Goal: Navigation & Orientation: Find specific page/section

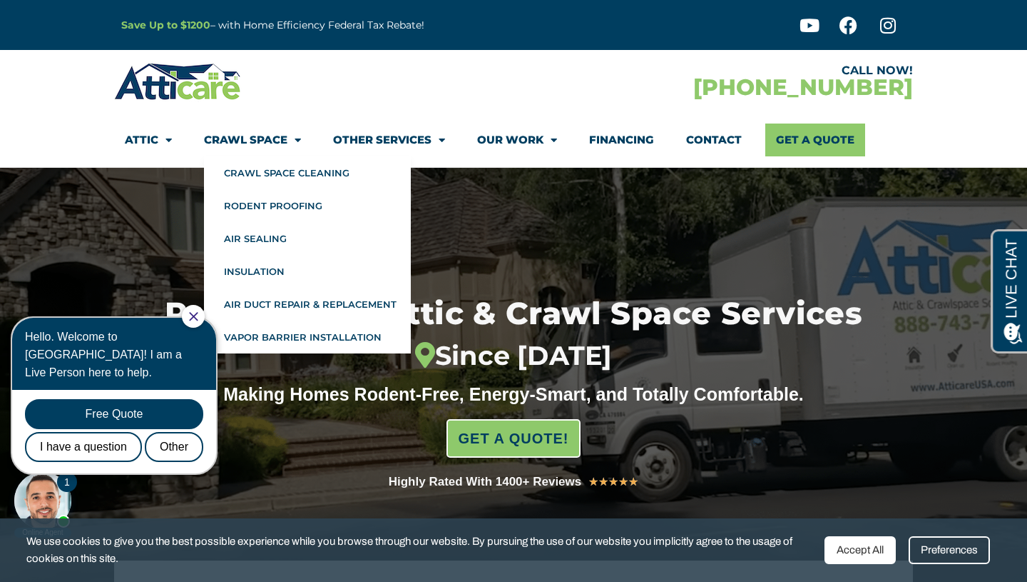
click at [262, 141] on link "Crawl Space" at bounding box center [252, 139] width 97 height 33
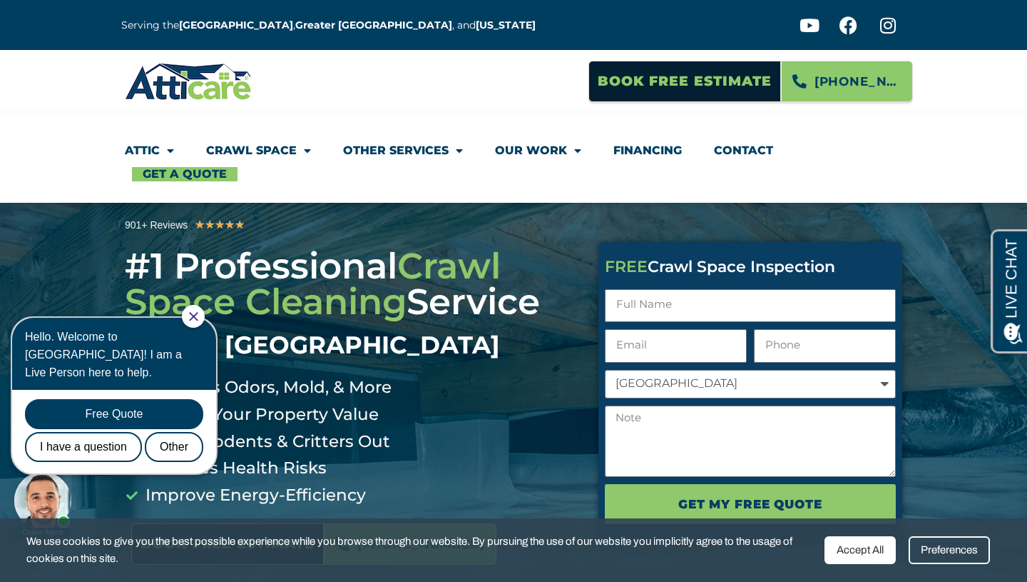
click at [268, 151] on link "Crawl Space" at bounding box center [258, 150] width 105 height 33
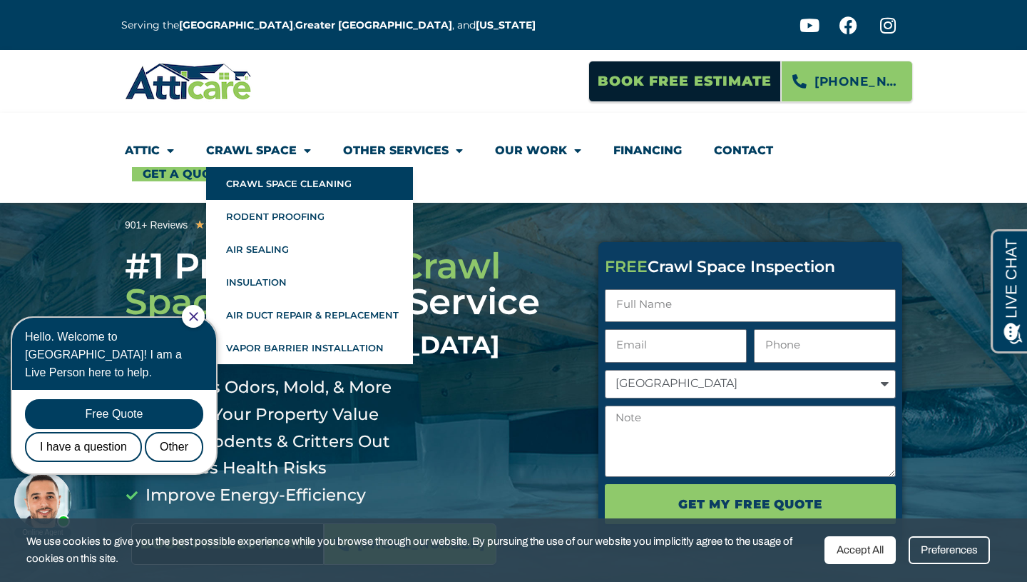
click at [286, 184] on link "Crawl Space Cleaning" at bounding box center [309, 183] width 207 height 33
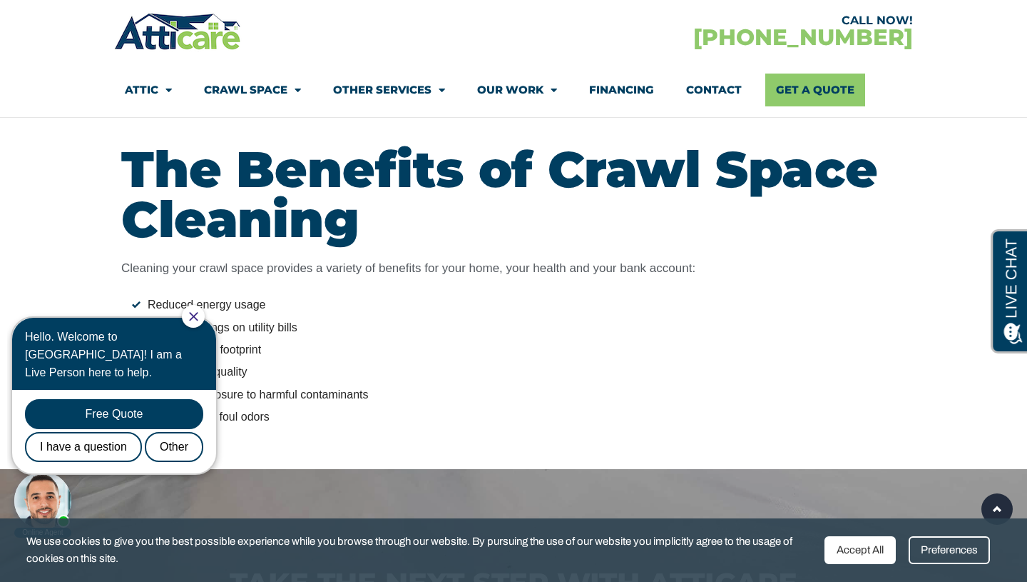
scroll to position [1248, 0]
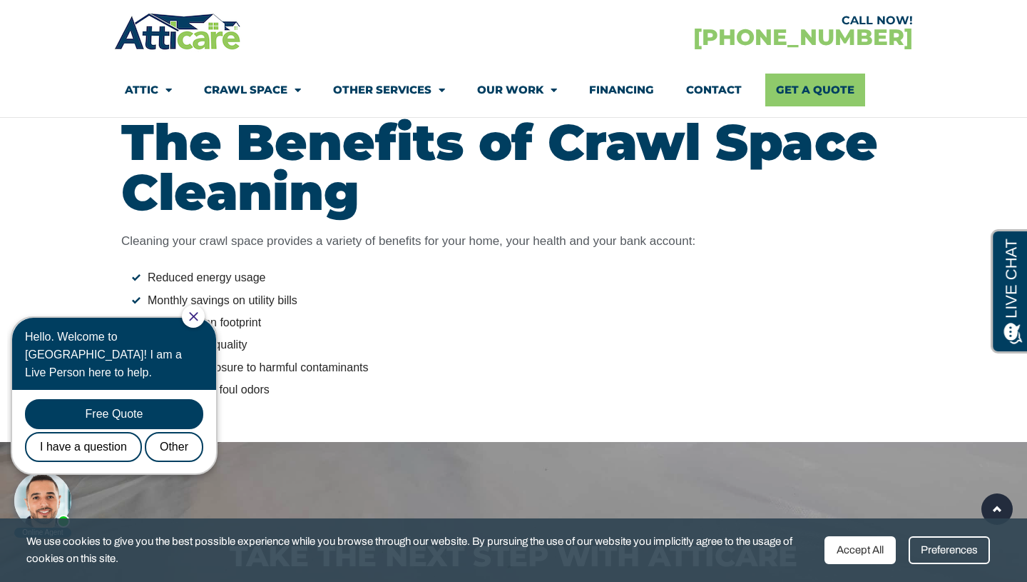
click at [205, 319] on div at bounding box center [193, 316] width 23 height 23
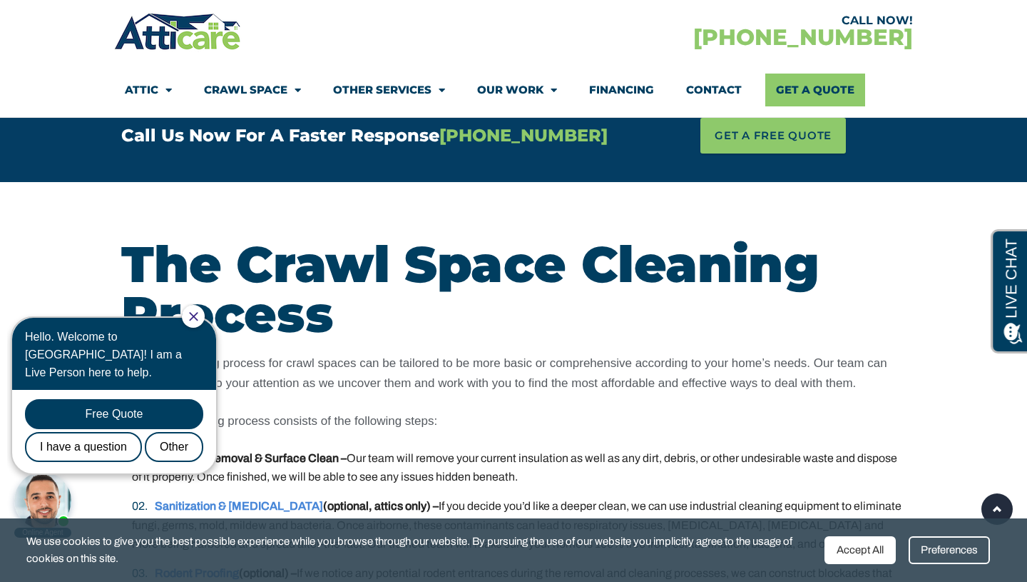
scroll to position [2268, 0]
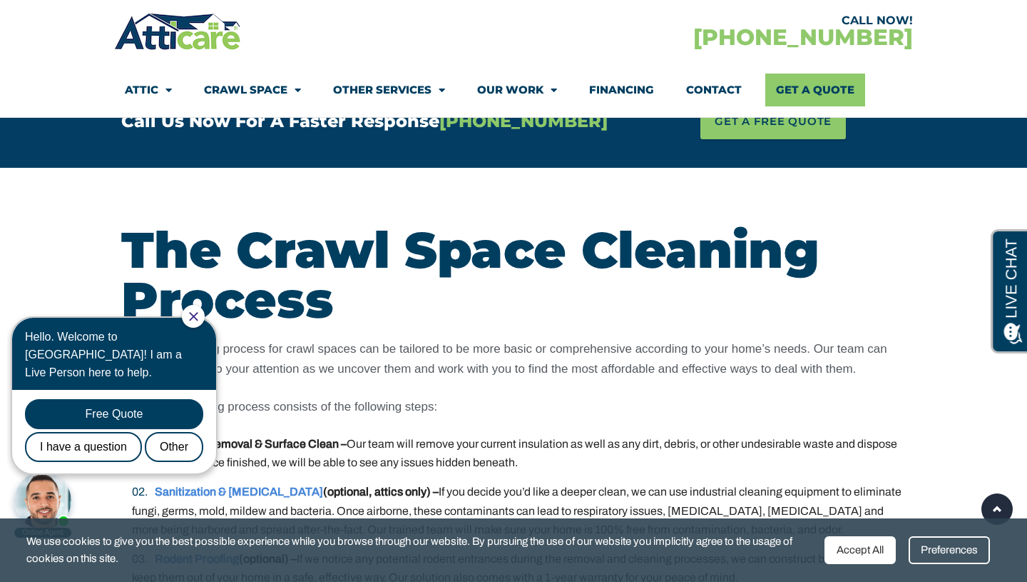
click at [198, 316] on icon "Close Chat" at bounding box center [193, 316] width 9 height 9
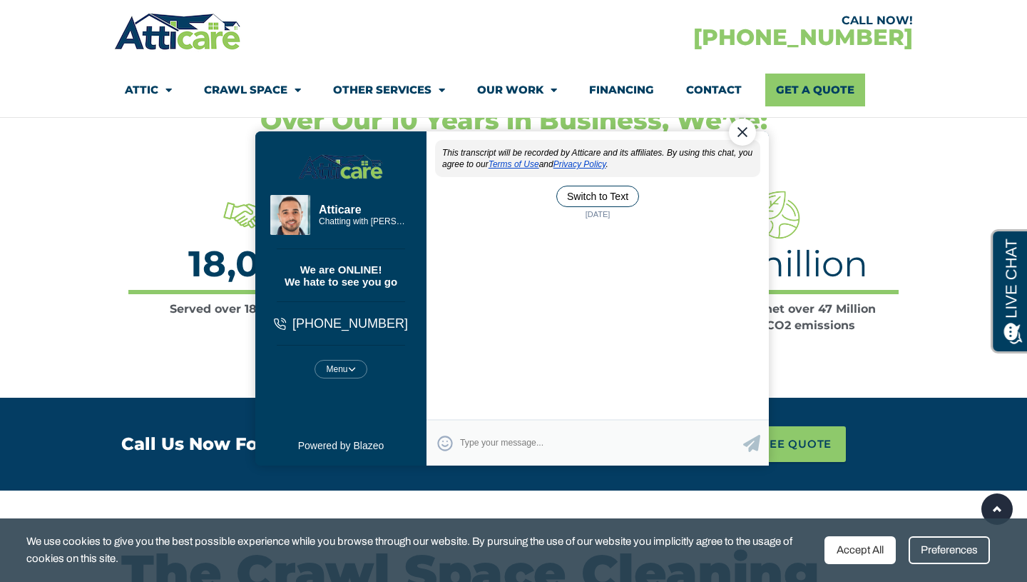
scroll to position [0, 0]
